Goal: Book appointment/travel/reservation

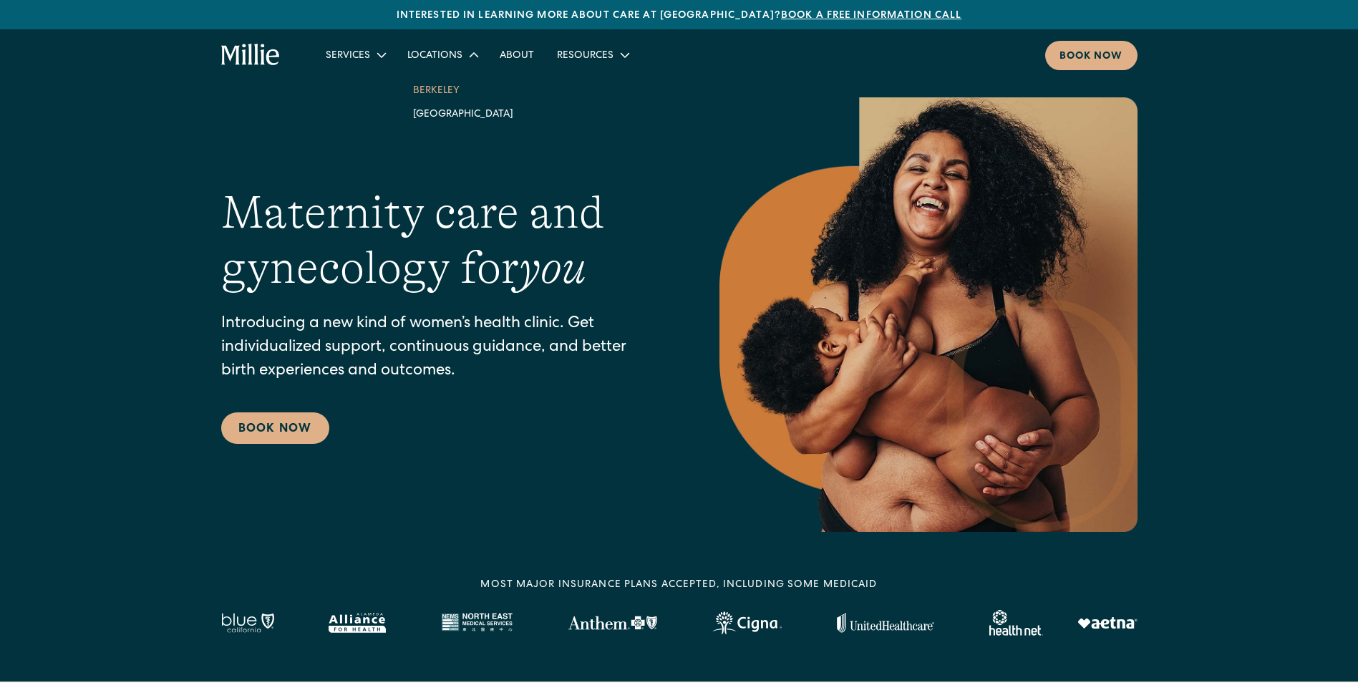
click at [452, 82] on link "Berkeley" at bounding box center [463, 90] width 123 height 24
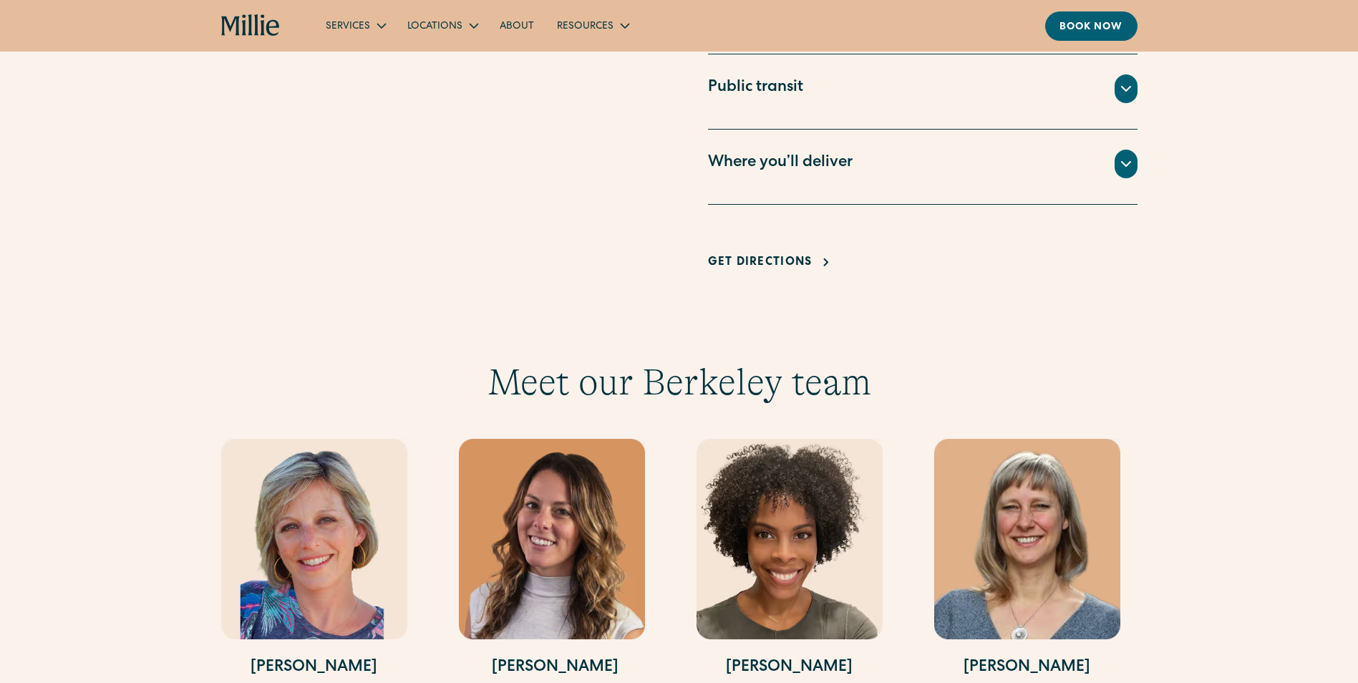
scroll to position [1003, 0]
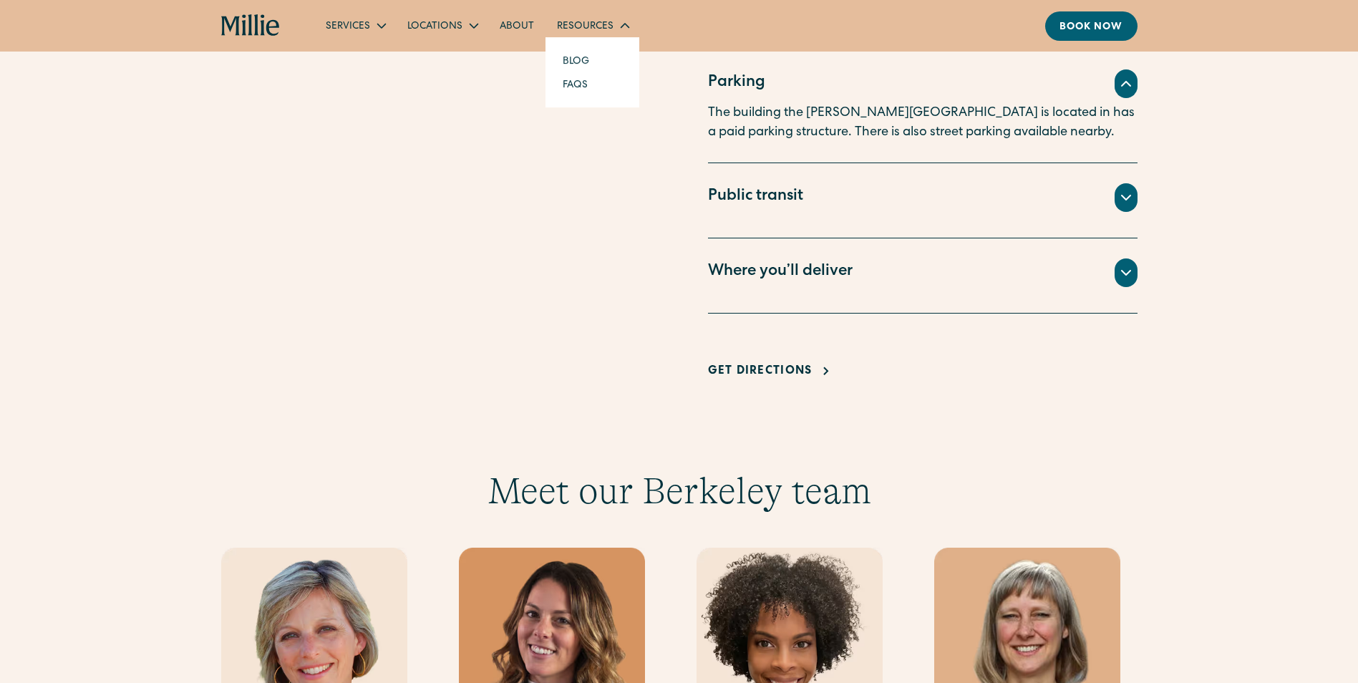
click at [613, 32] on div "Resources" at bounding box center [593, 26] width 94 height 24
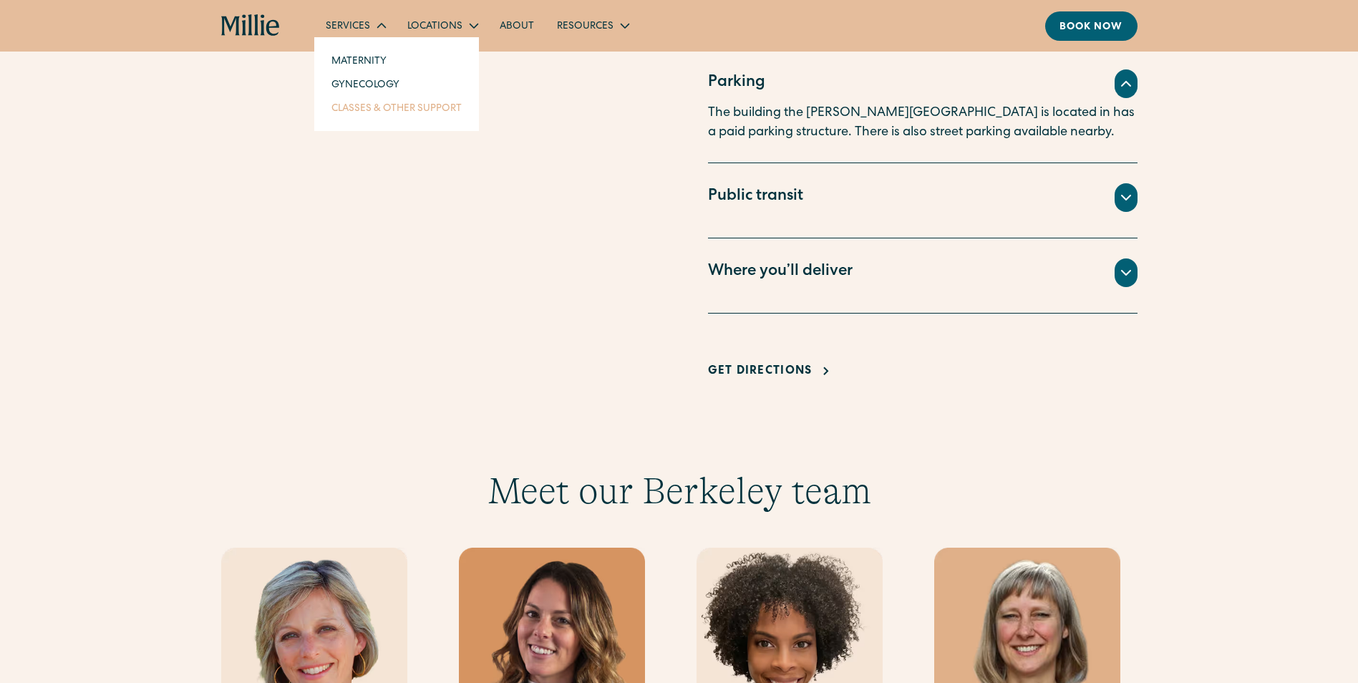
click at [367, 105] on link "Classes & Other Support" at bounding box center [396, 108] width 153 height 24
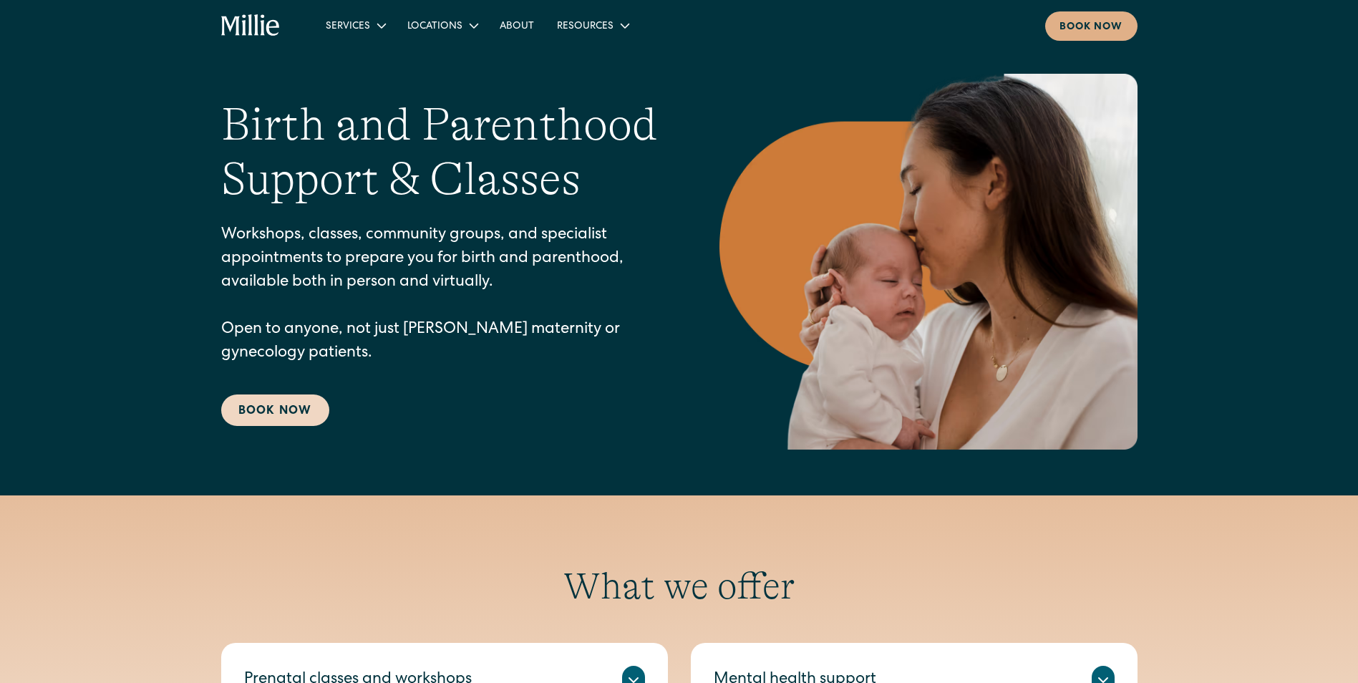
scroll to position [72, 0]
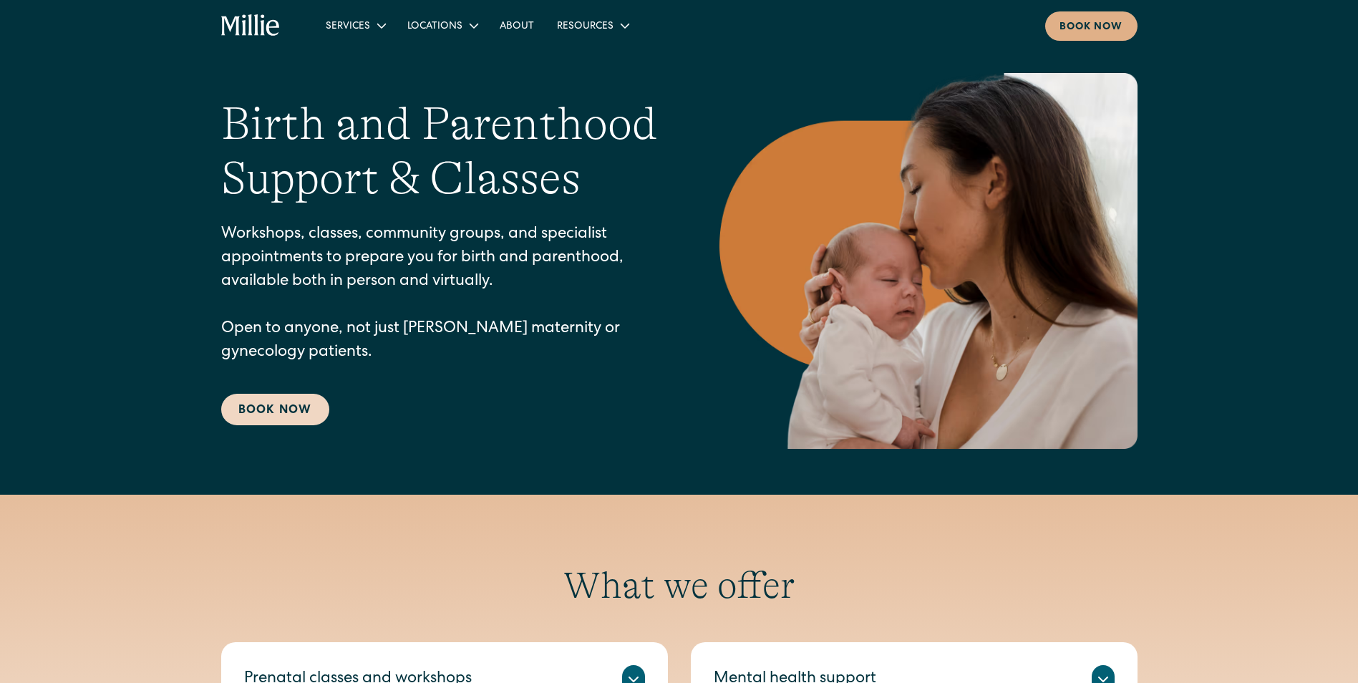
click at [293, 403] on link "Book Now" at bounding box center [275, 410] width 108 height 32
